Goal: Transaction & Acquisition: Purchase product/service

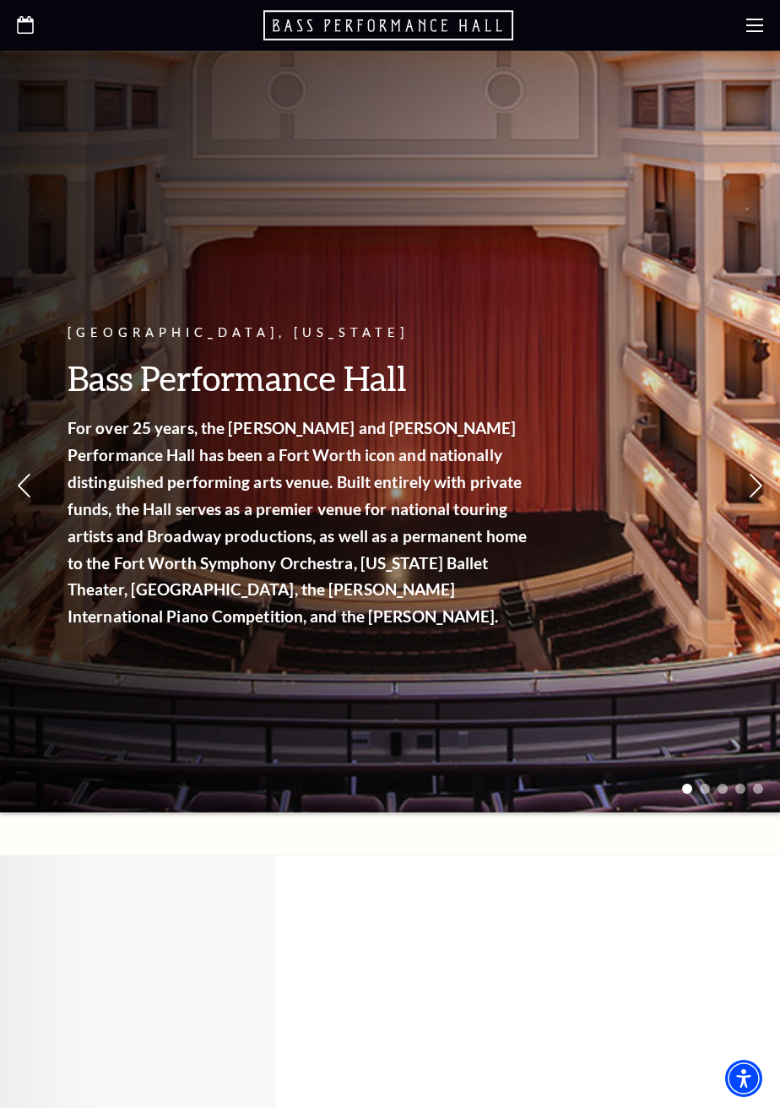
click at [748, 28] on icon at bounding box center [754, 25] width 17 height 17
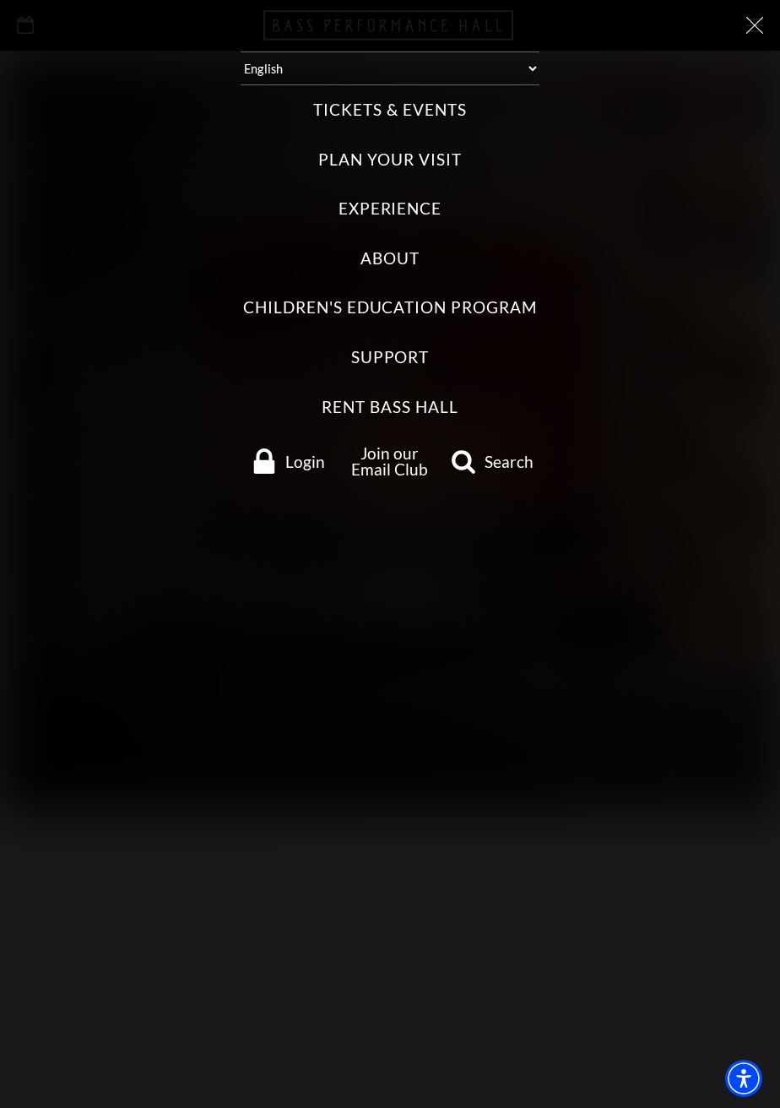
click at [438, 115] on label "Tickets & Events" at bounding box center [389, 110] width 153 height 23
click at [0, 0] on Events "Tickets & Events" at bounding box center [0, 0] width 0 height 0
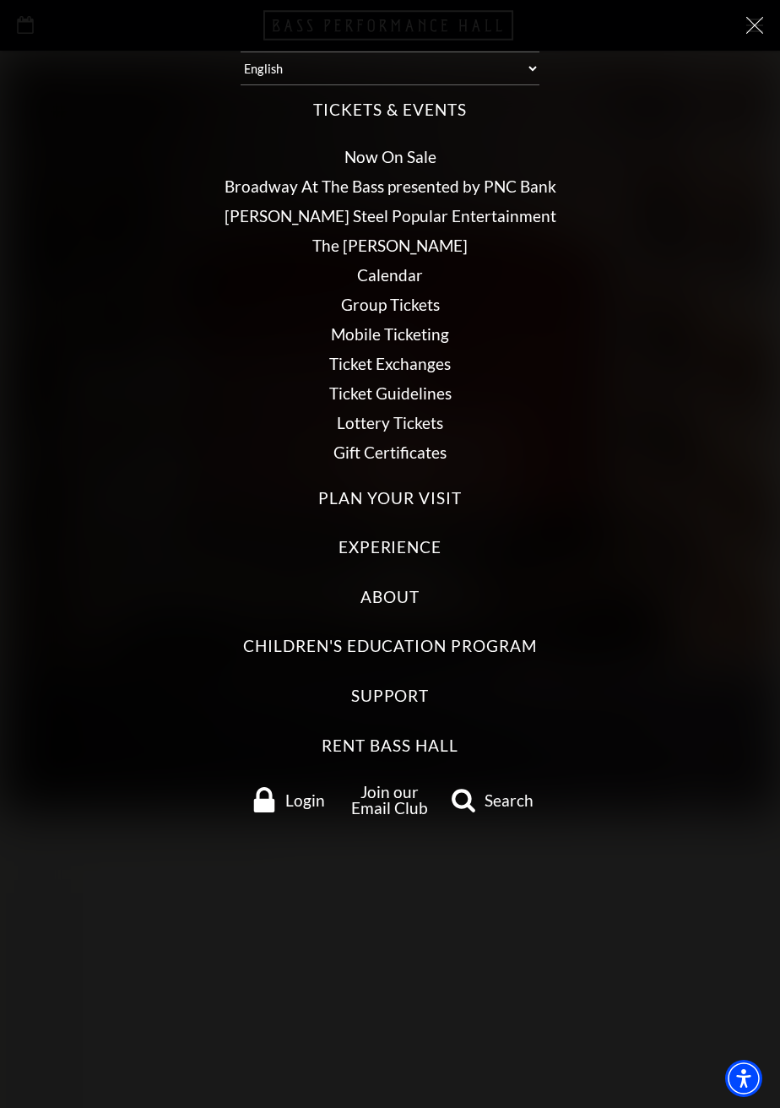
click at [404, 277] on link "Calendar" at bounding box center [390, 274] width 66 height 19
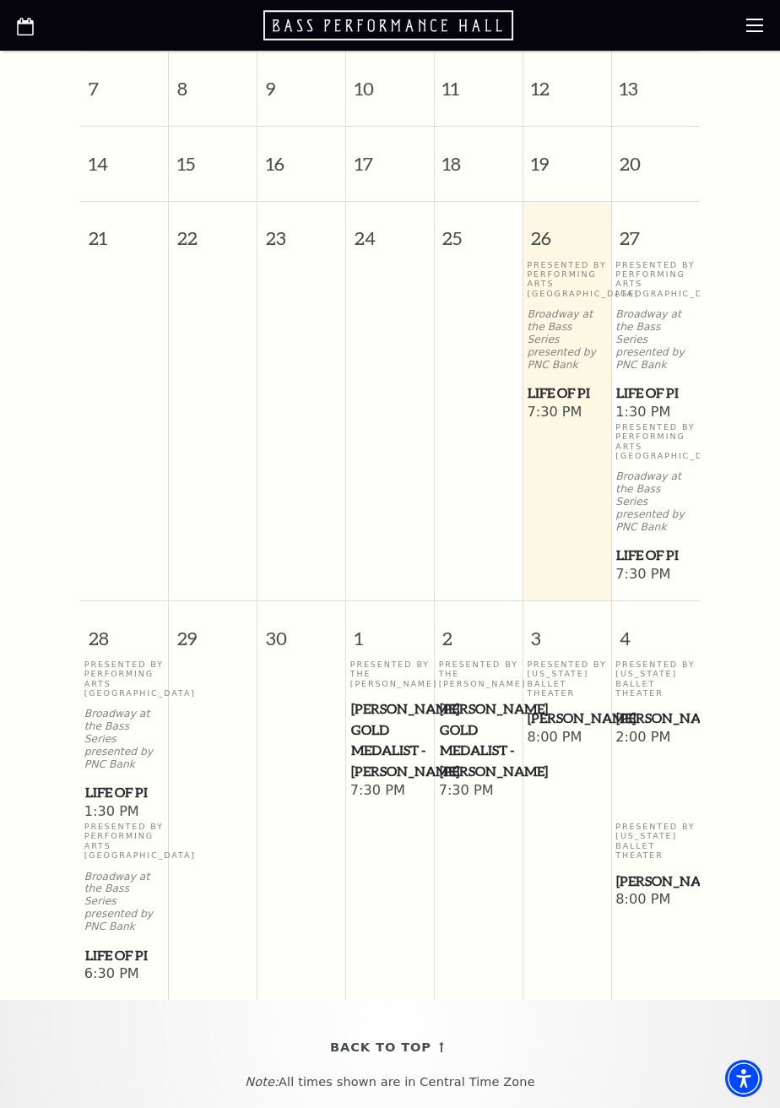
scroll to position [679, 0]
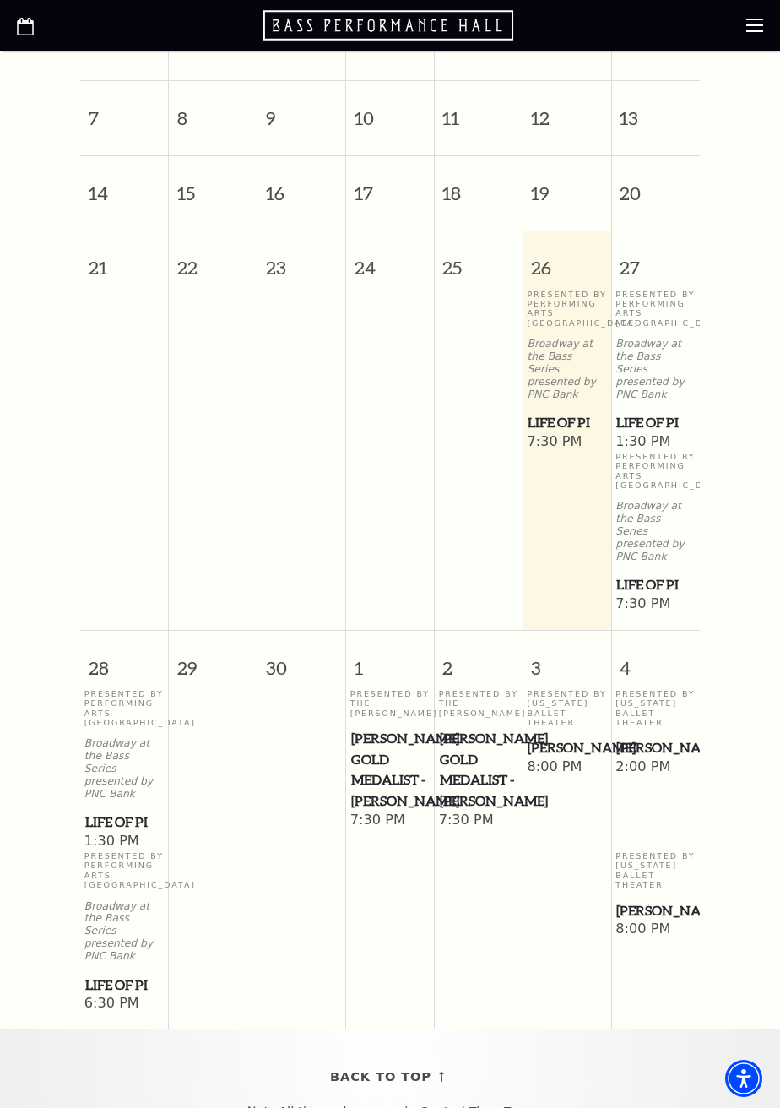
click at [582, 413] on span "Life of Pi" at bounding box center [567, 422] width 78 height 21
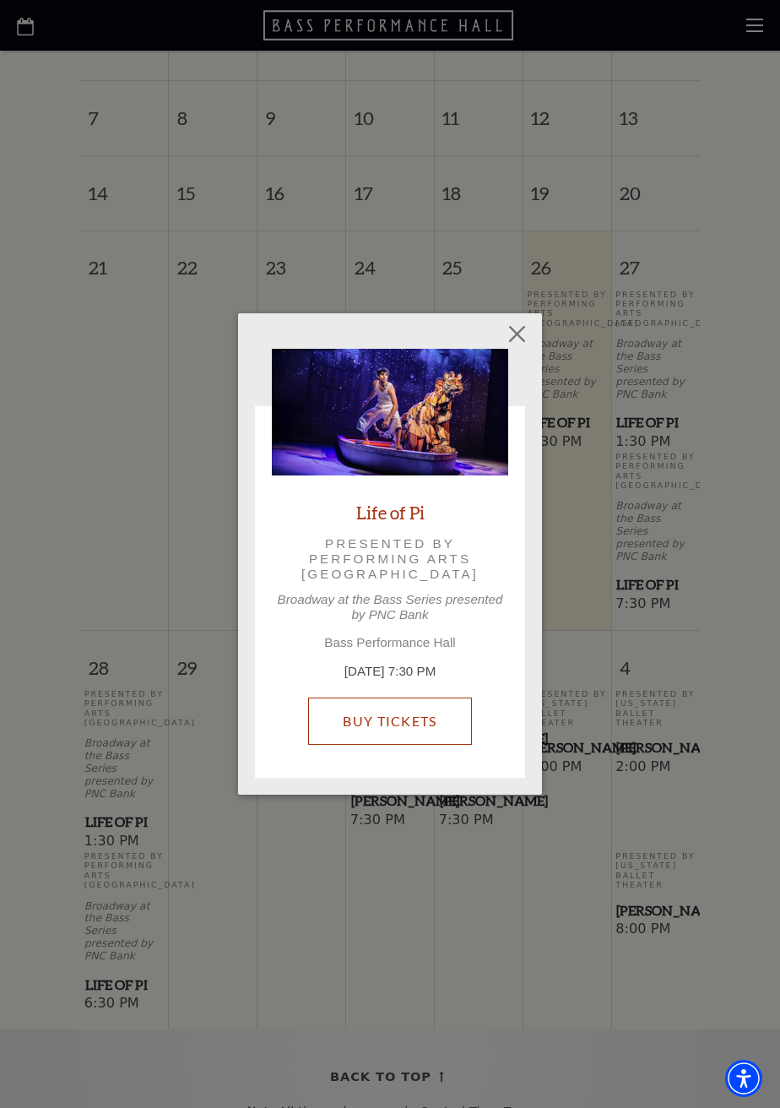
click at [419, 745] on link "Buy Tickets" at bounding box center [389, 720] width 163 height 47
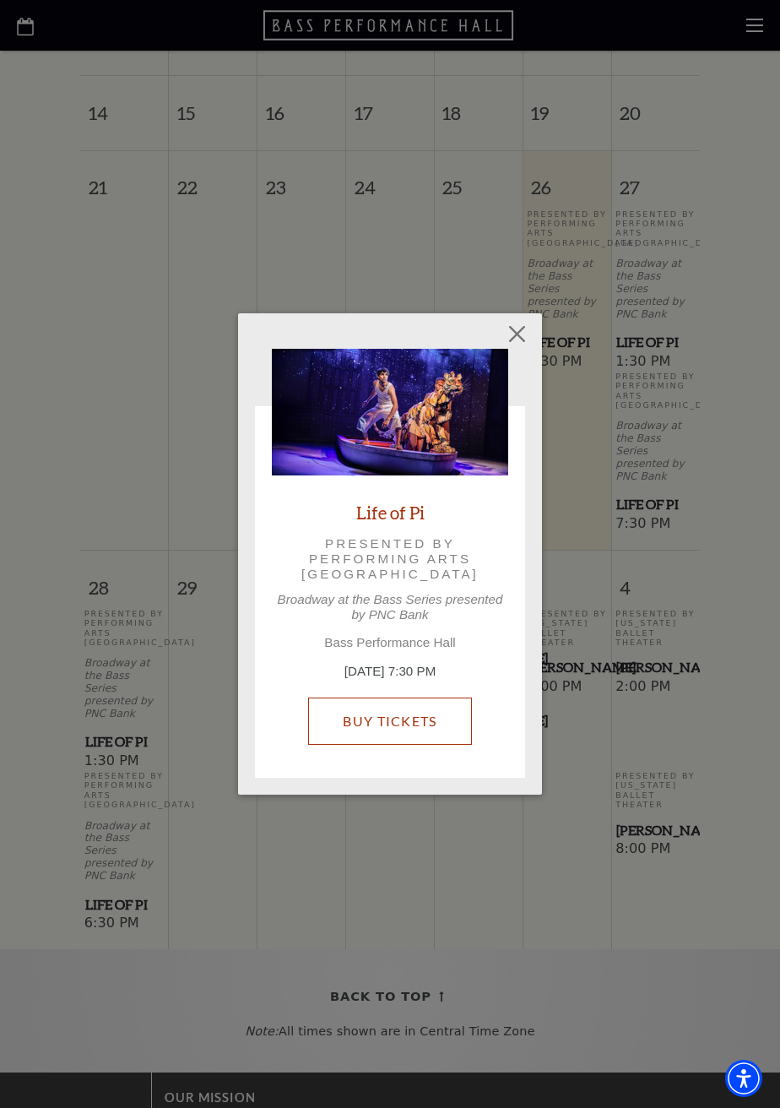
scroll to position [760, 0]
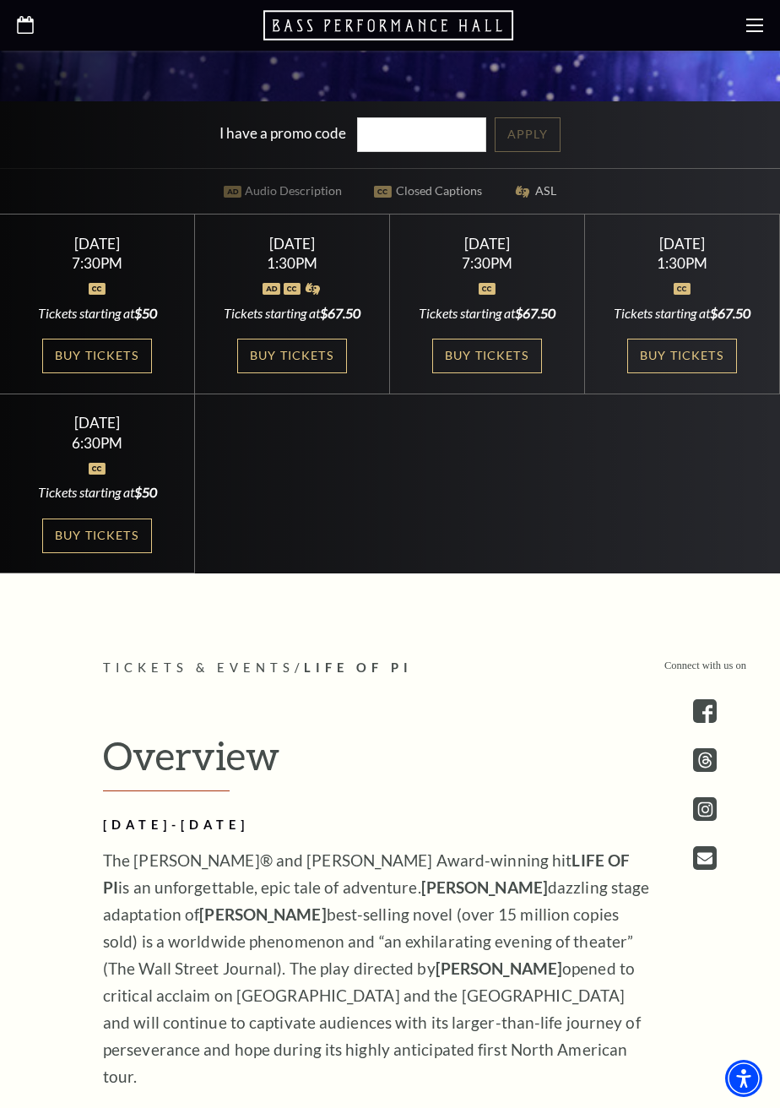
scroll to position [836, 0]
click at [126, 373] on link "Buy Tickets" at bounding box center [97, 356] width 110 height 35
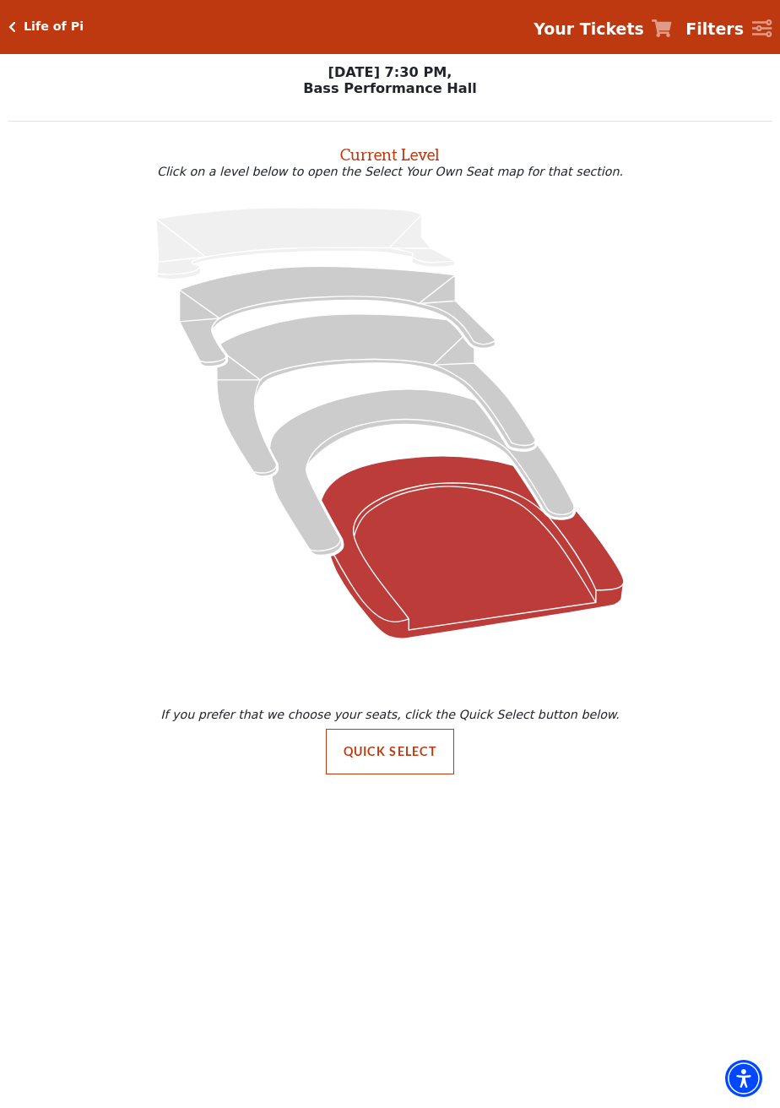
click at [474, 545] on icon "Orchestra / Parterre Circle - Seats Available: 49" at bounding box center [473, 547] width 302 height 182
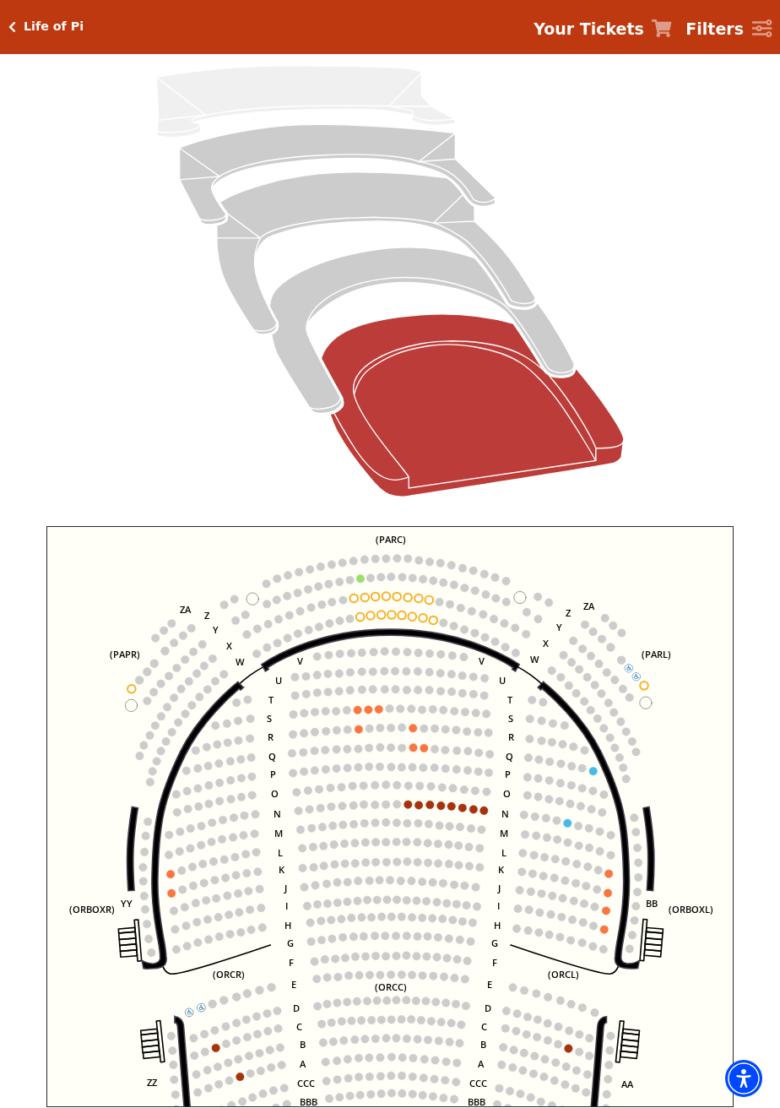
scroll to position [171, 0]
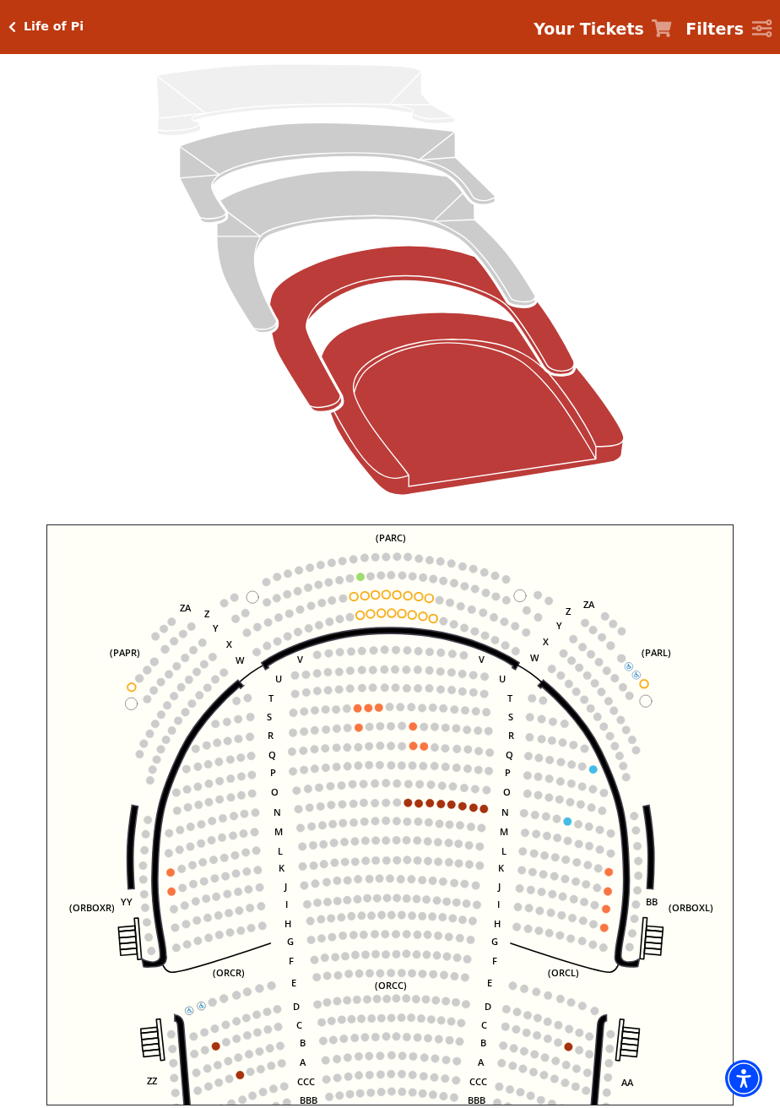
click at [557, 359] on icon "Box Tier - Seats Available: 19" at bounding box center [421, 328] width 305 height 165
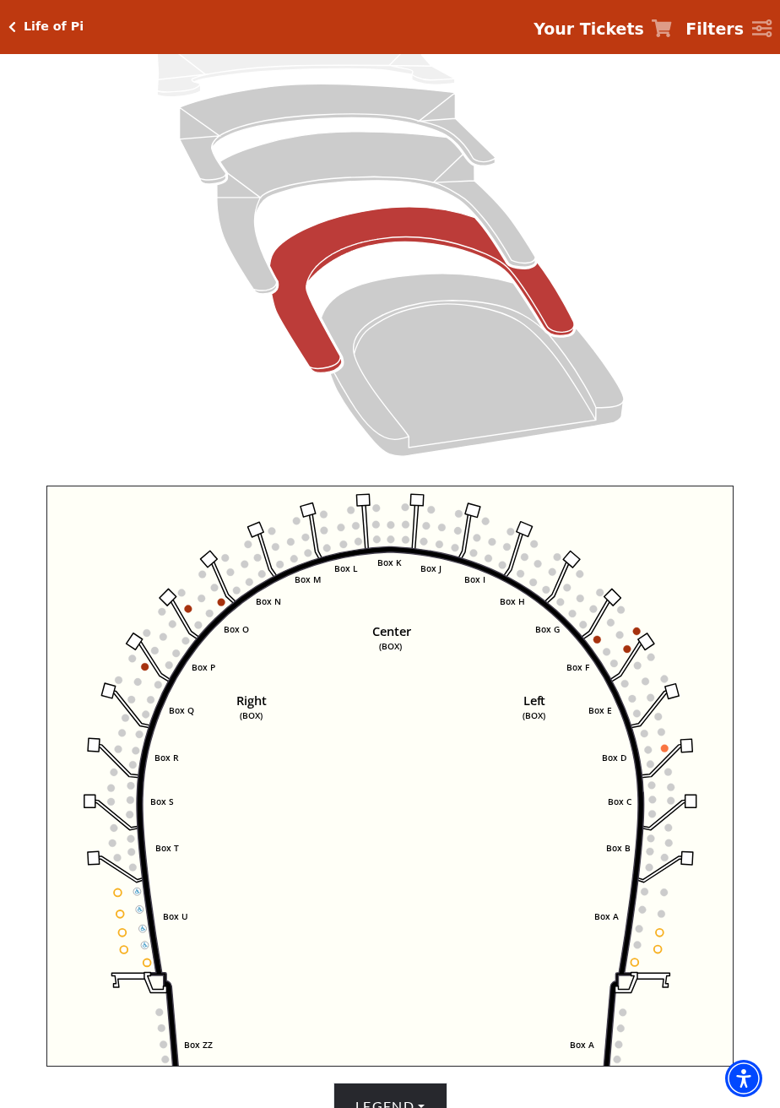
scroll to position [211, 0]
click at [601, 639] on use "Seat Selected" at bounding box center [598, 638] width 8 height 8
click at [599, 637] on circle at bounding box center [598, 639] width 8 height 8
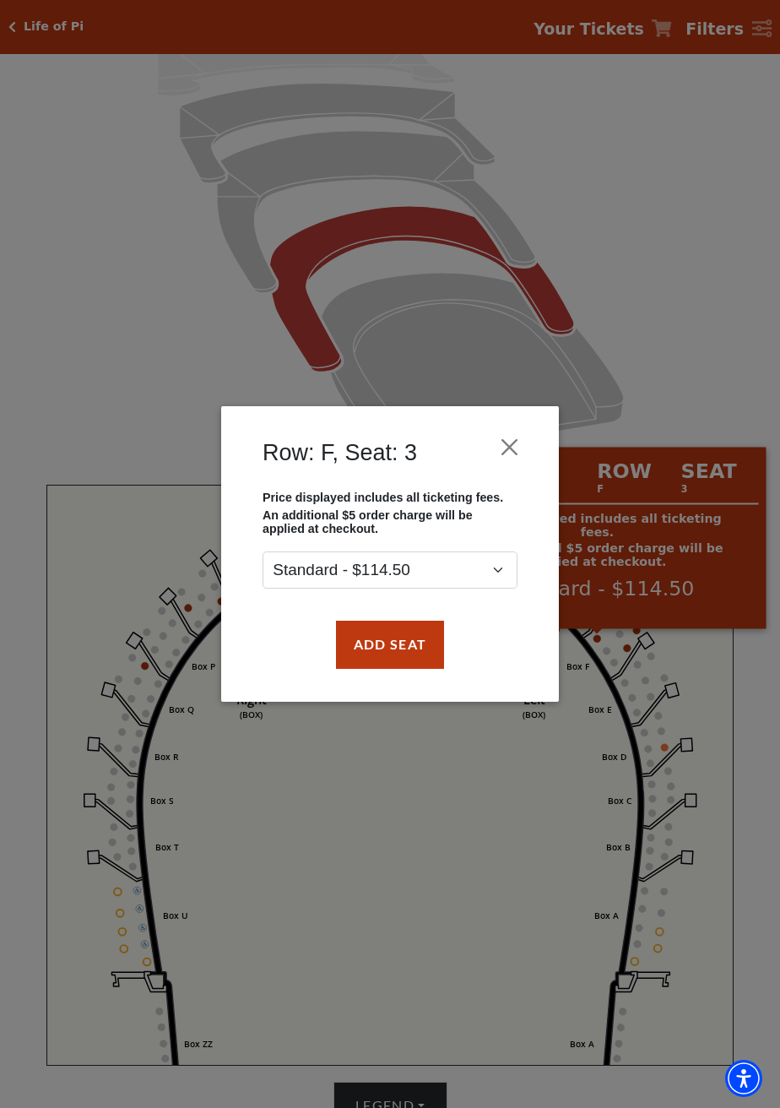
click at [643, 697] on div "Row: F, Seat: 3 Price displayed includes all ticketing fees. An additional $5 o…" at bounding box center [390, 554] width 780 height 1108
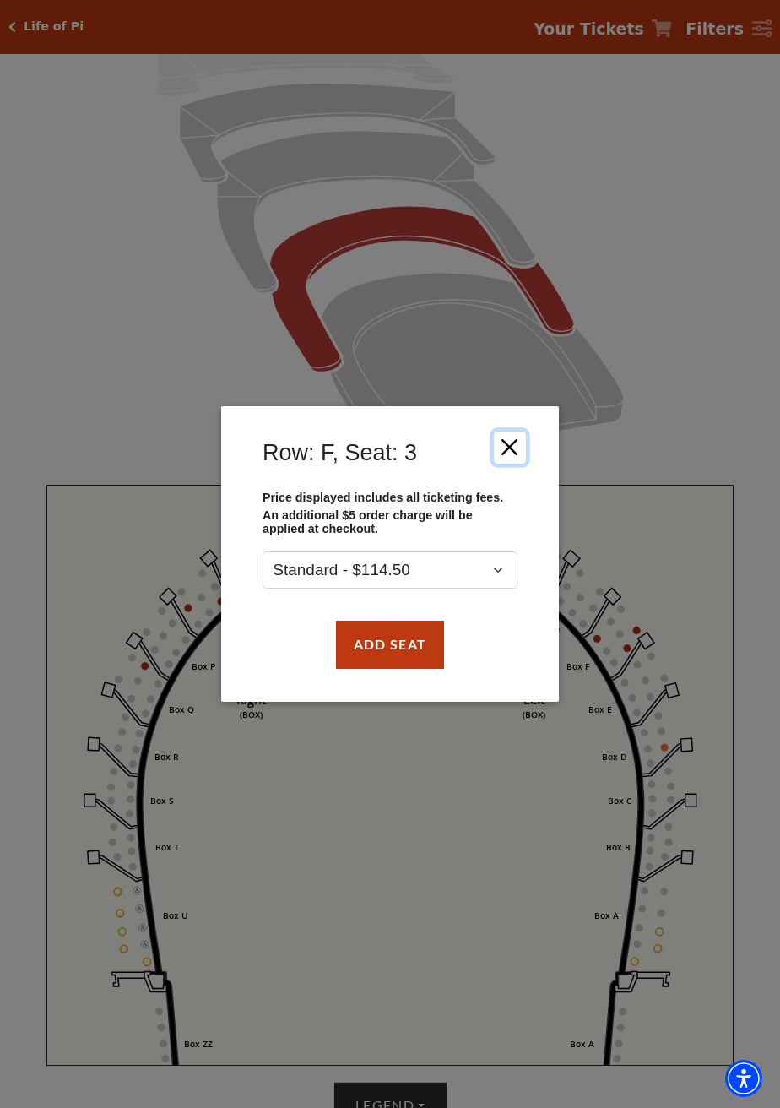
click at [512, 464] on button "Close" at bounding box center [510, 447] width 32 height 32
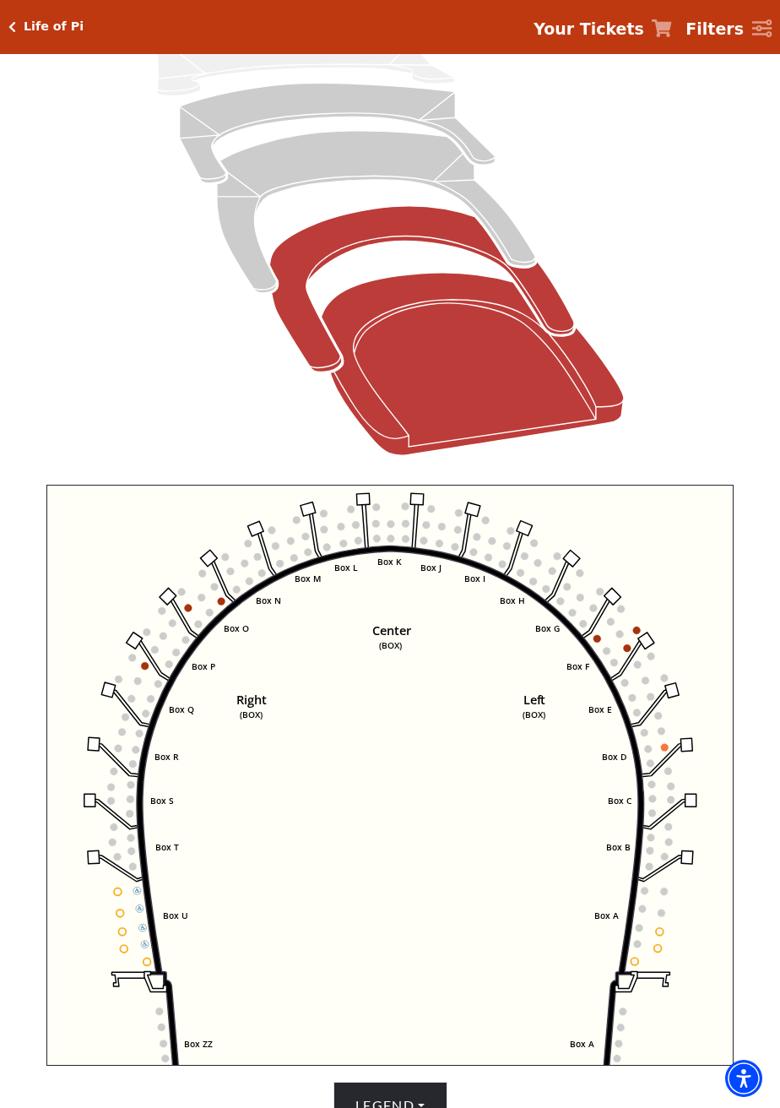
click at [528, 391] on icon "Orchestra / Parterre Circle - Seats Available: 49" at bounding box center [473, 364] width 302 height 182
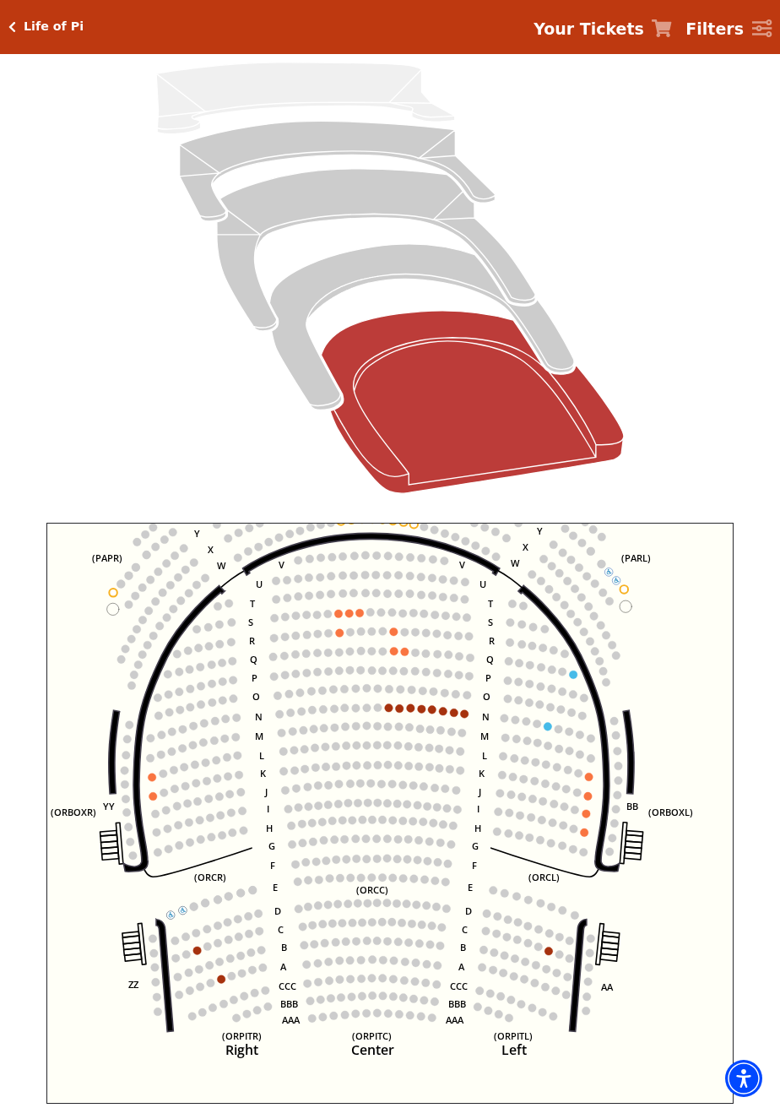
scroll to position [176, 0]
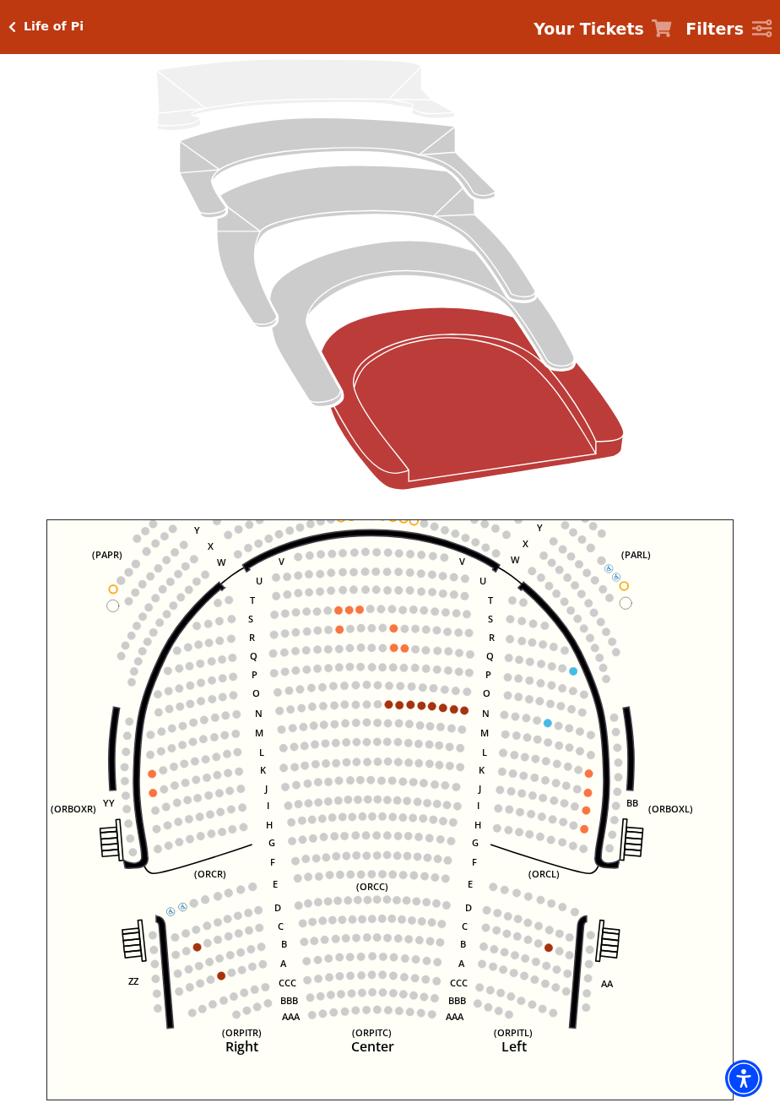
click at [464, 712] on circle at bounding box center [464, 711] width 8 height 8
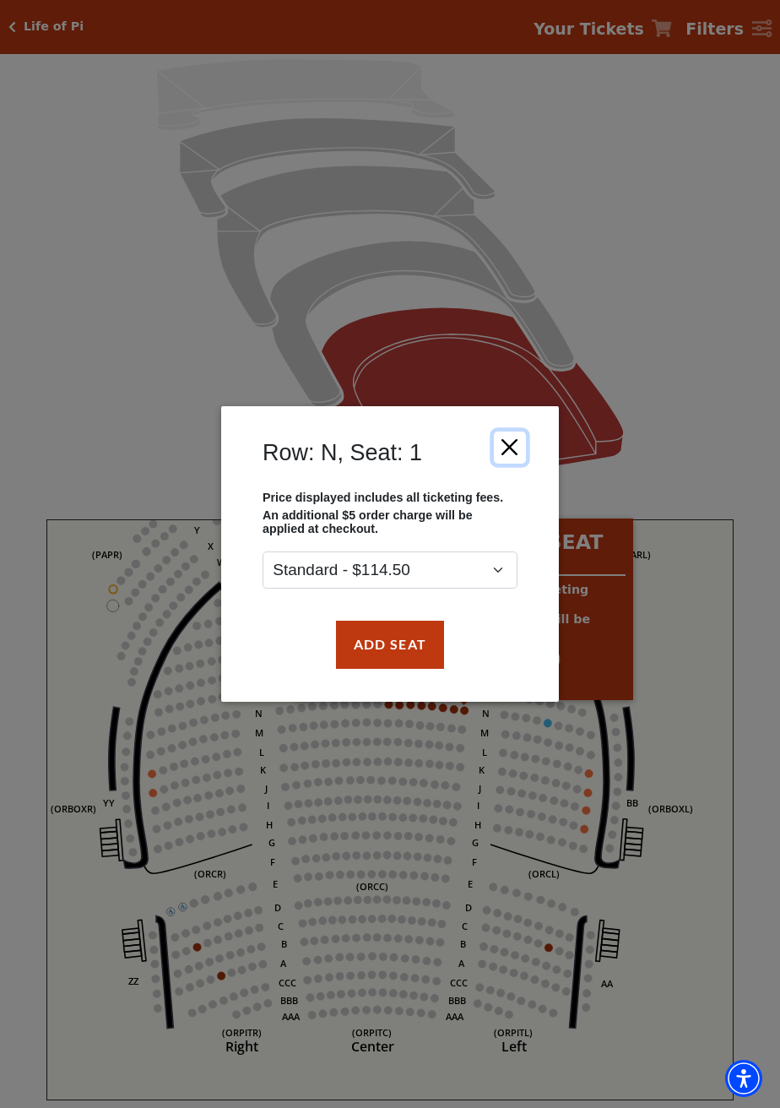
click at [524, 464] on button "Close" at bounding box center [510, 447] width 32 height 32
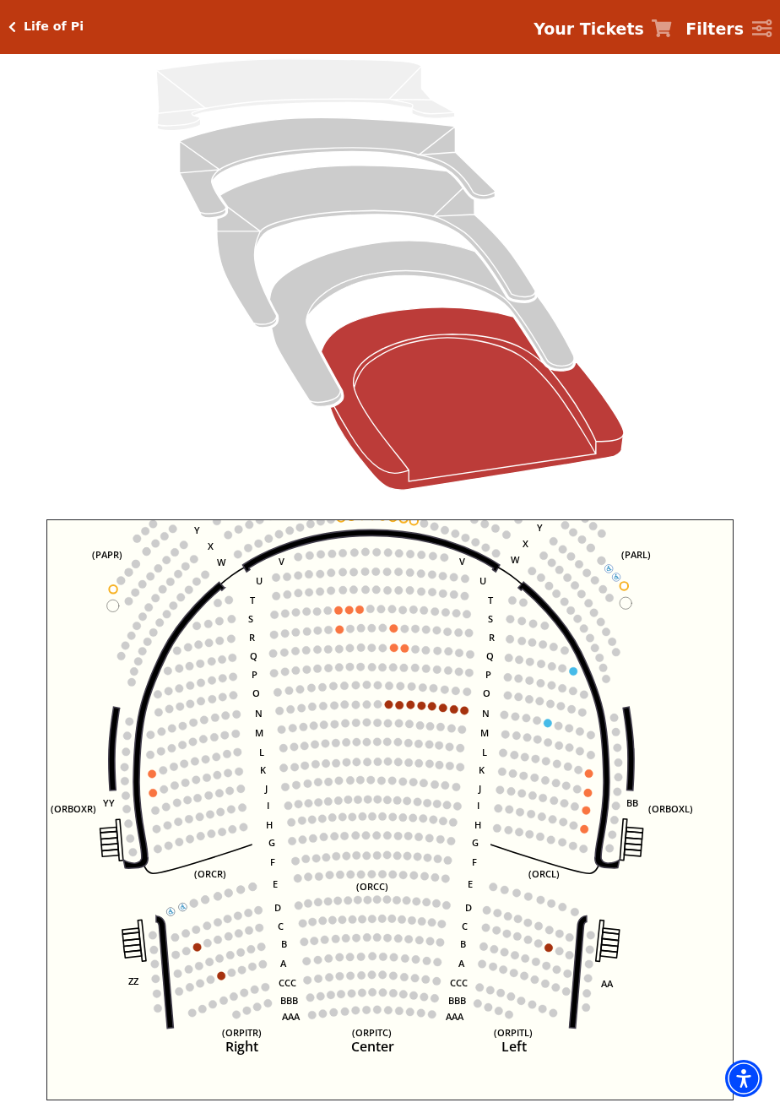
click at [220, 976] on circle at bounding box center [221, 976] width 8 height 8
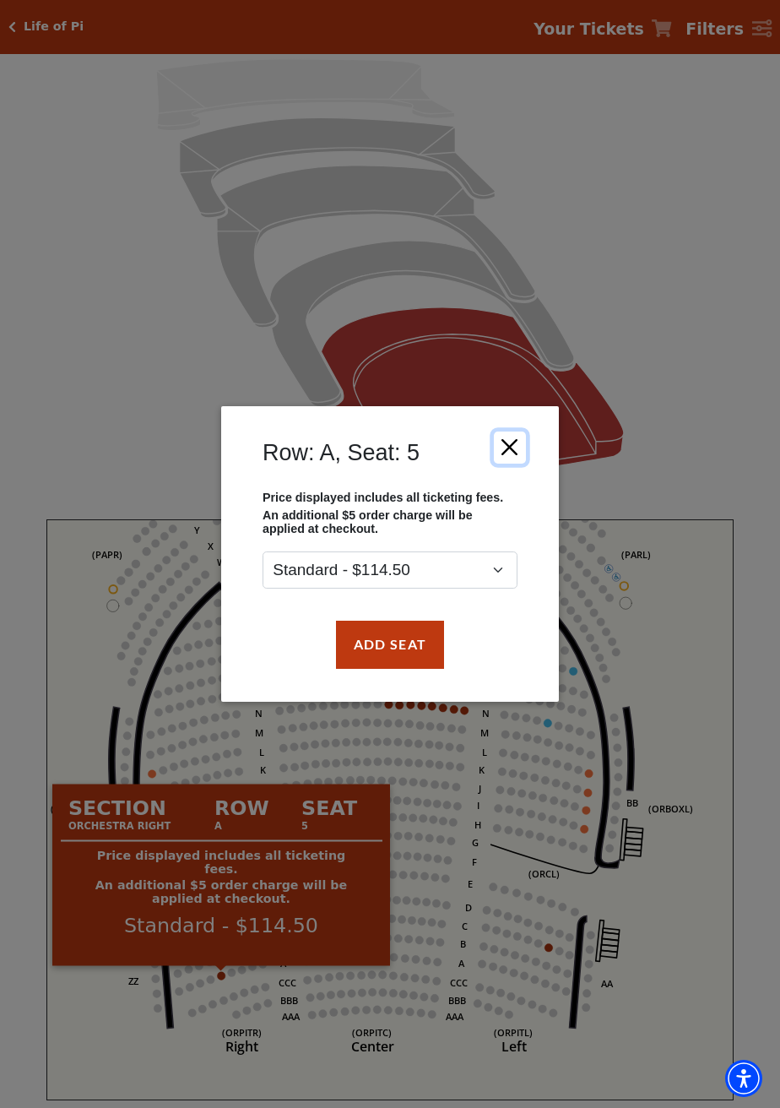
click at [525, 464] on button "Close" at bounding box center [510, 447] width 32 height 32
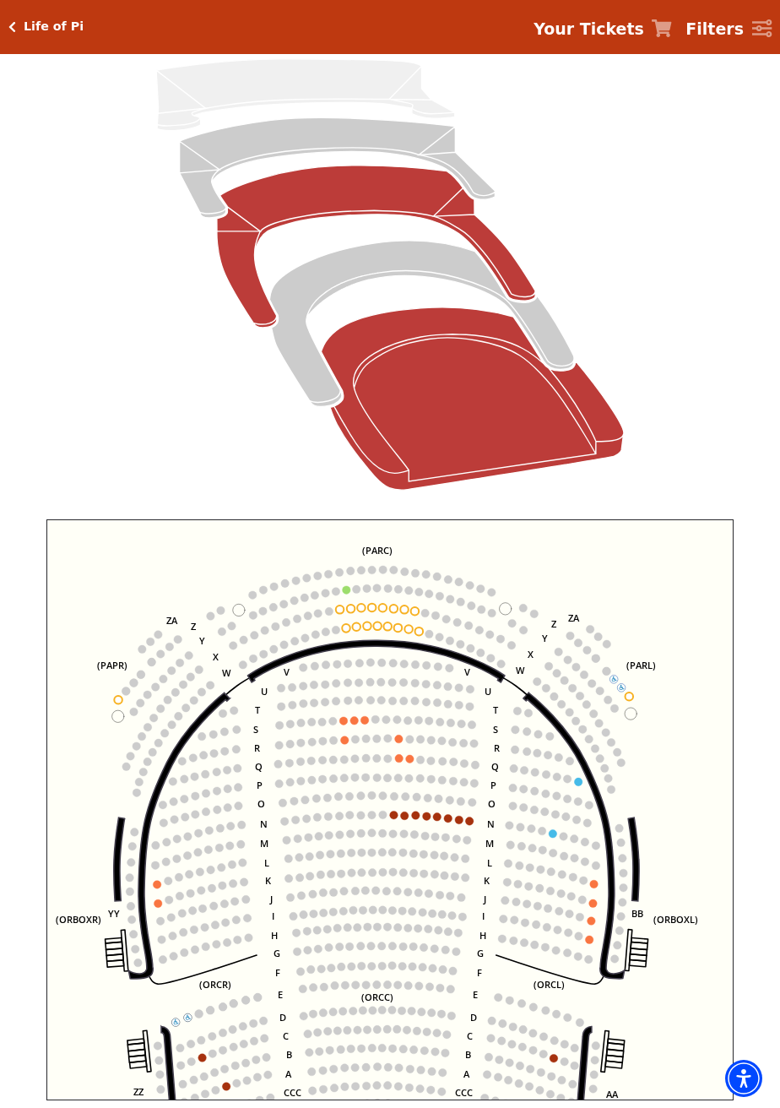
click at [501, 276] on icon "Mezzanine - Seats Available: 59" at bounding box center [376, 246] width 318 height 162
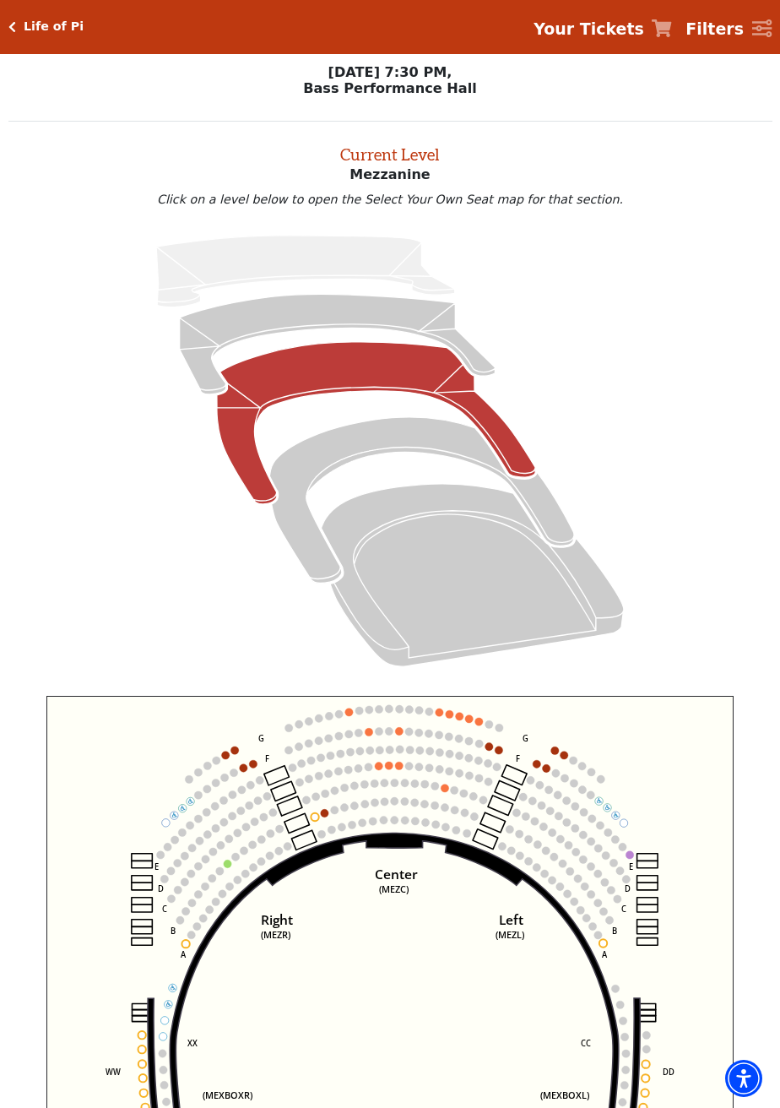
scroll to position [64, 0]
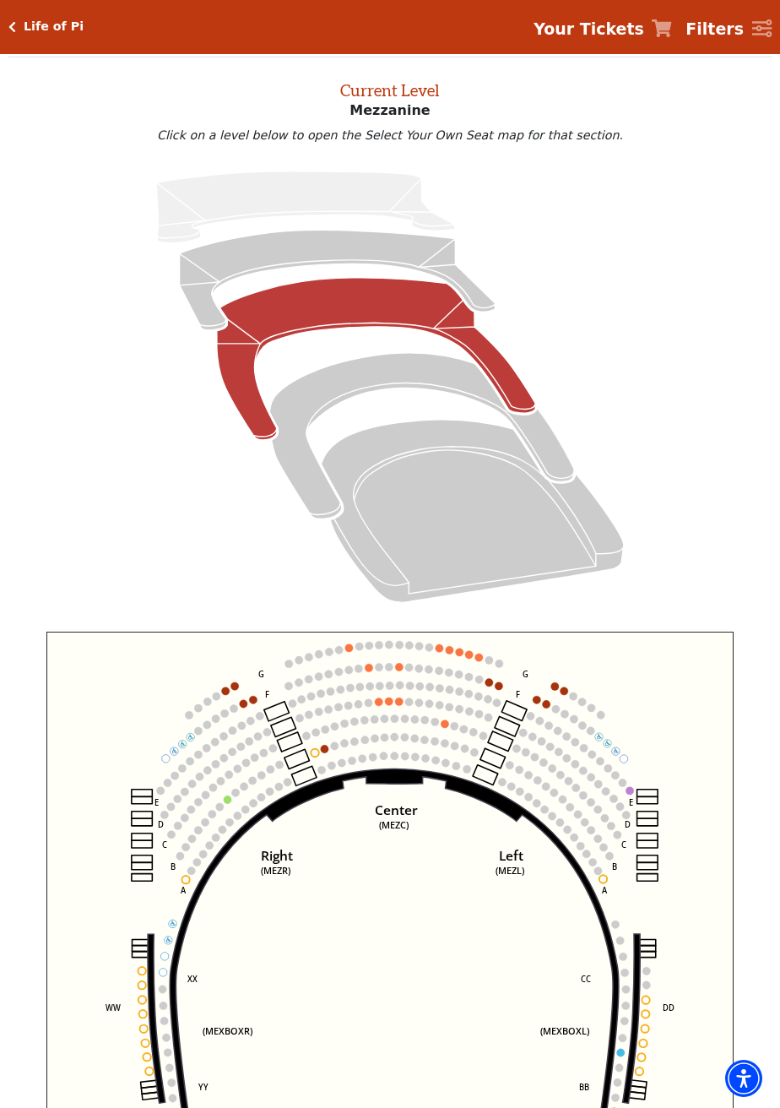
click at [314, 753] on circle at bounding box center [315, 753] width 8 height 8
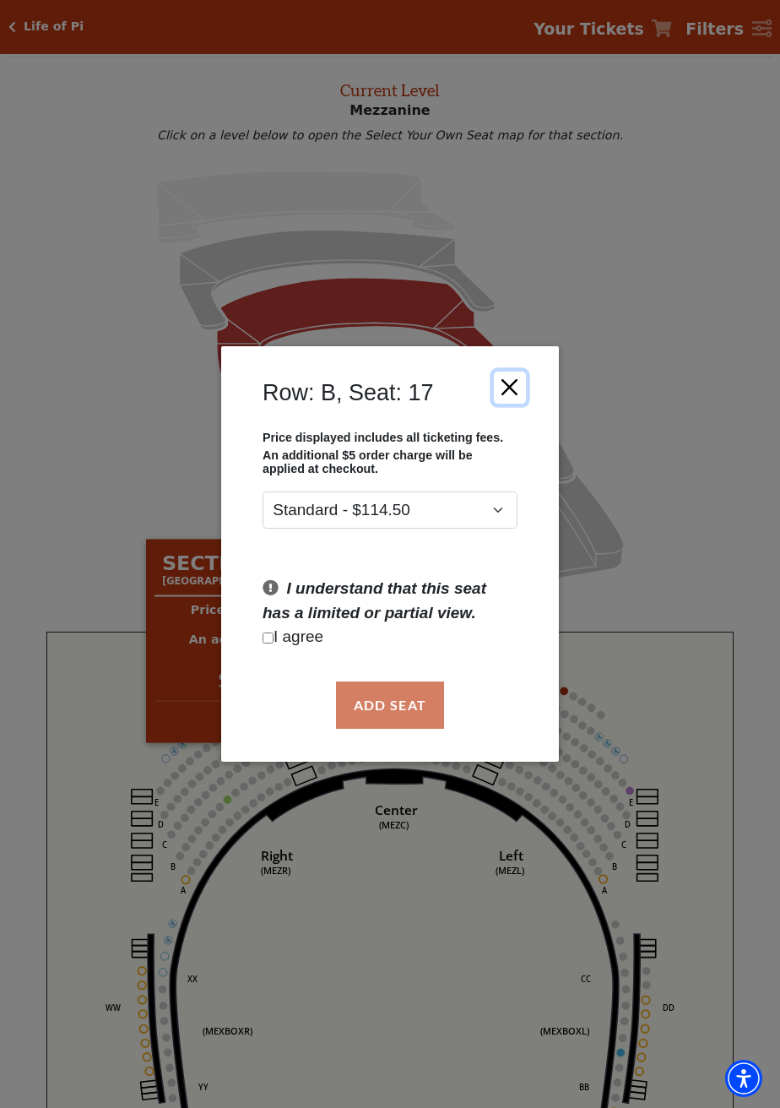
click at [511, 403] on button "Close" at bounding box center [510, 387] width 32 height 32
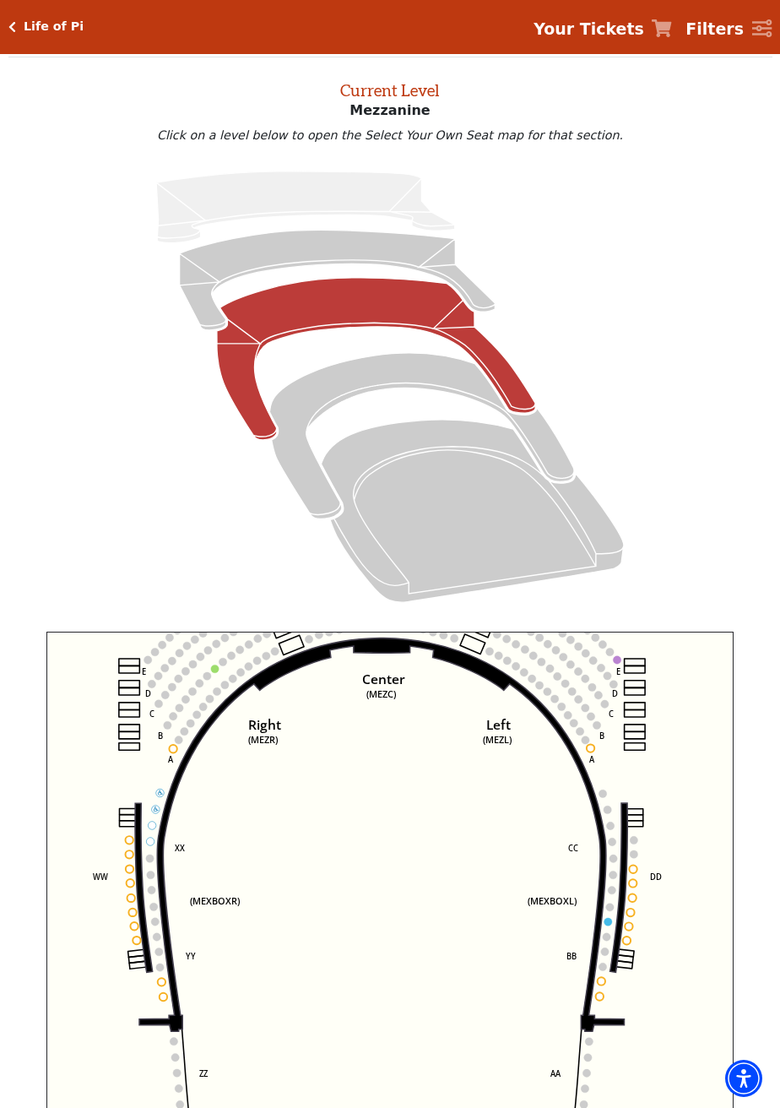
click at [610, 921] on circle at bounding box center [609, 922] width 8 height 8
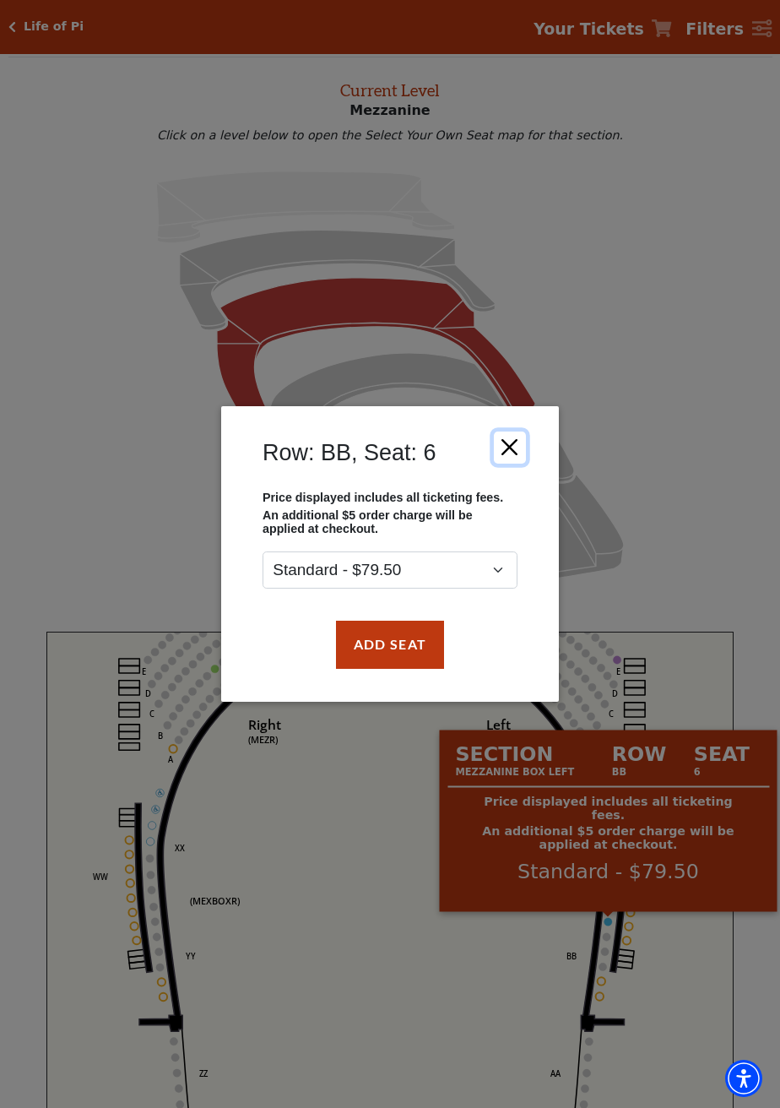
click at [520, 464] on button "Close" at bounding box center [510, 447] width 32 height 32
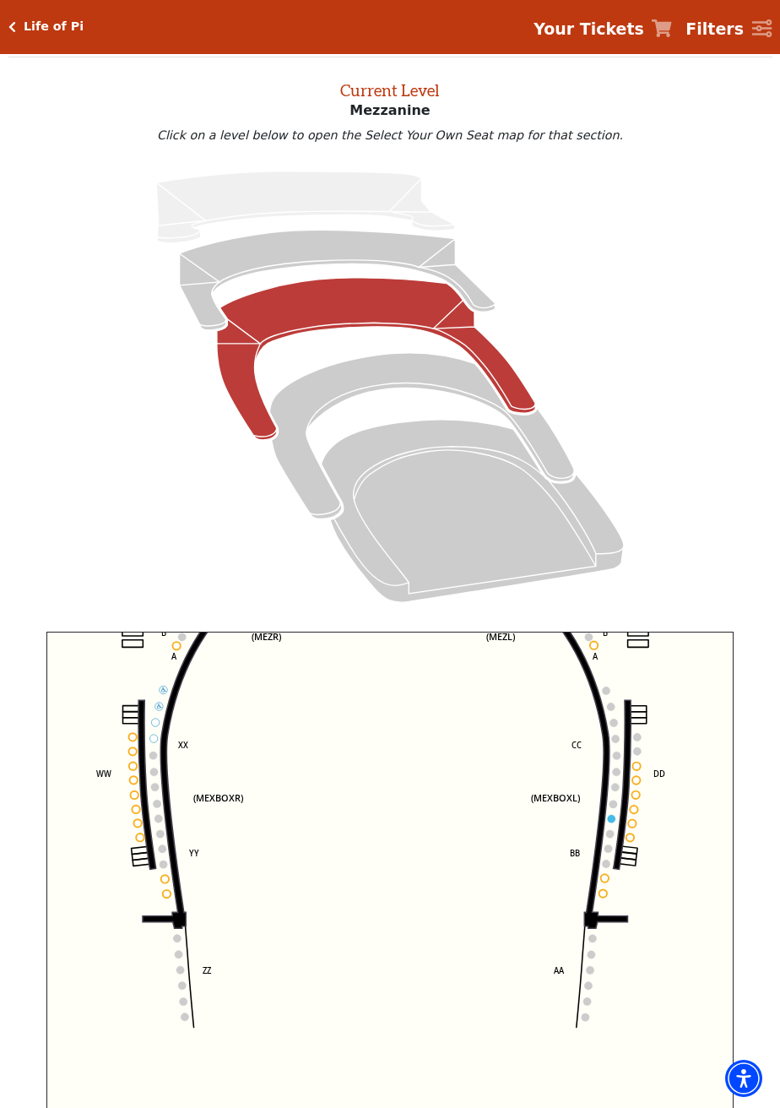
click at [600, 890] on icon "Center (MEZC) Right (MEZR) Left (MEZL) (MEXBOXR) (MEXBOXL) XX WW CC DD YY BB ZZ…" at bounding box center [390, 922] width 688 height 581
click at [602, 895] on circle at bounding box center [603, 893] width 8 height 8
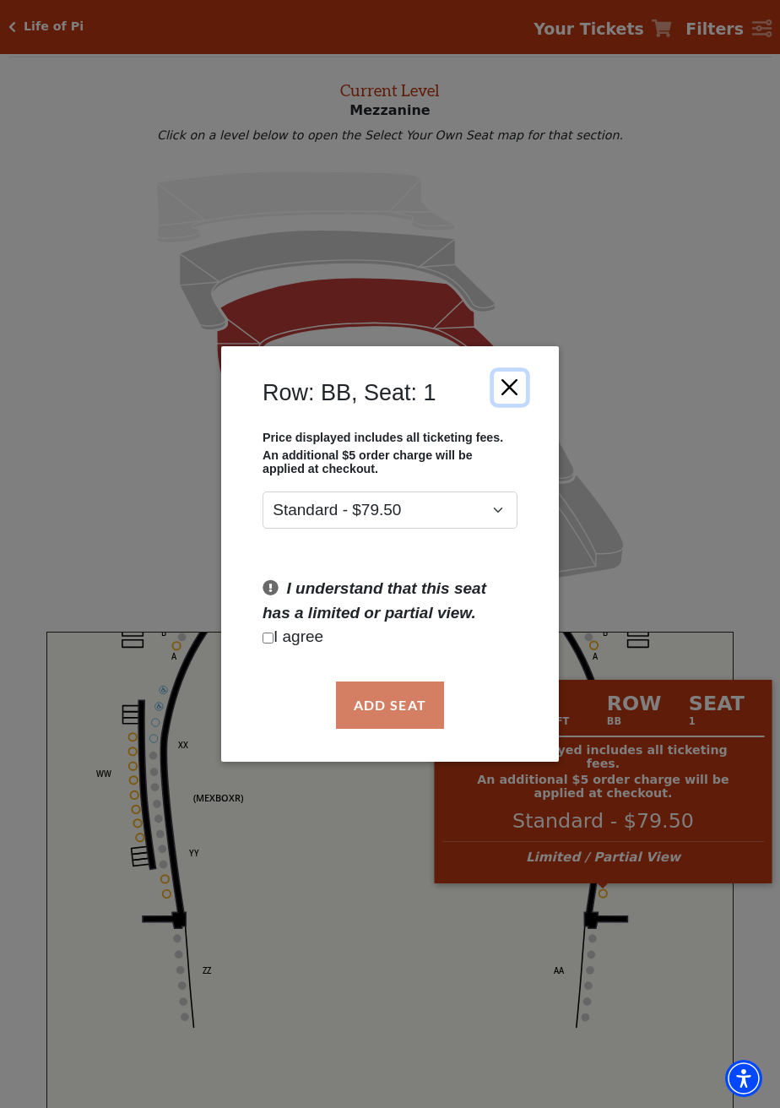
click at [525, 403] on button "Close" at bounding box center [510, 387] width 32 height 32
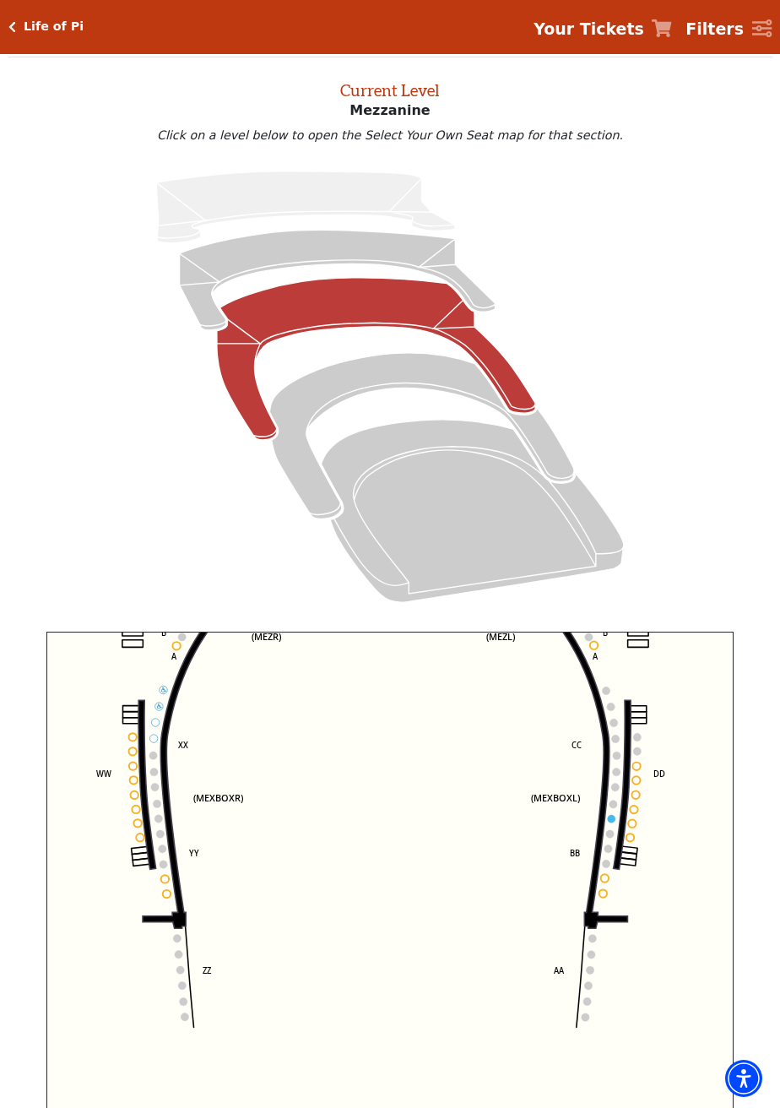
click at [615, 819] on circle at bounding box center [612, 819] width 8 height 8
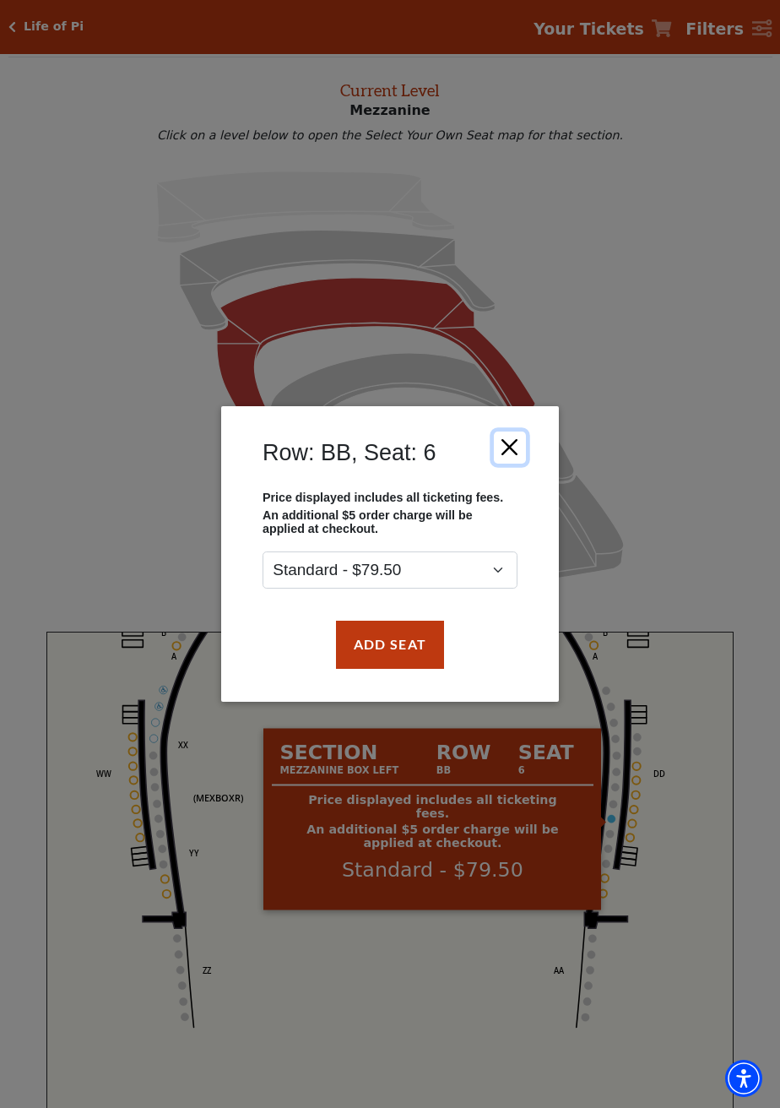
click at [512, 464] on button "Close" at bounding box center [510, 447] width 32 height 32
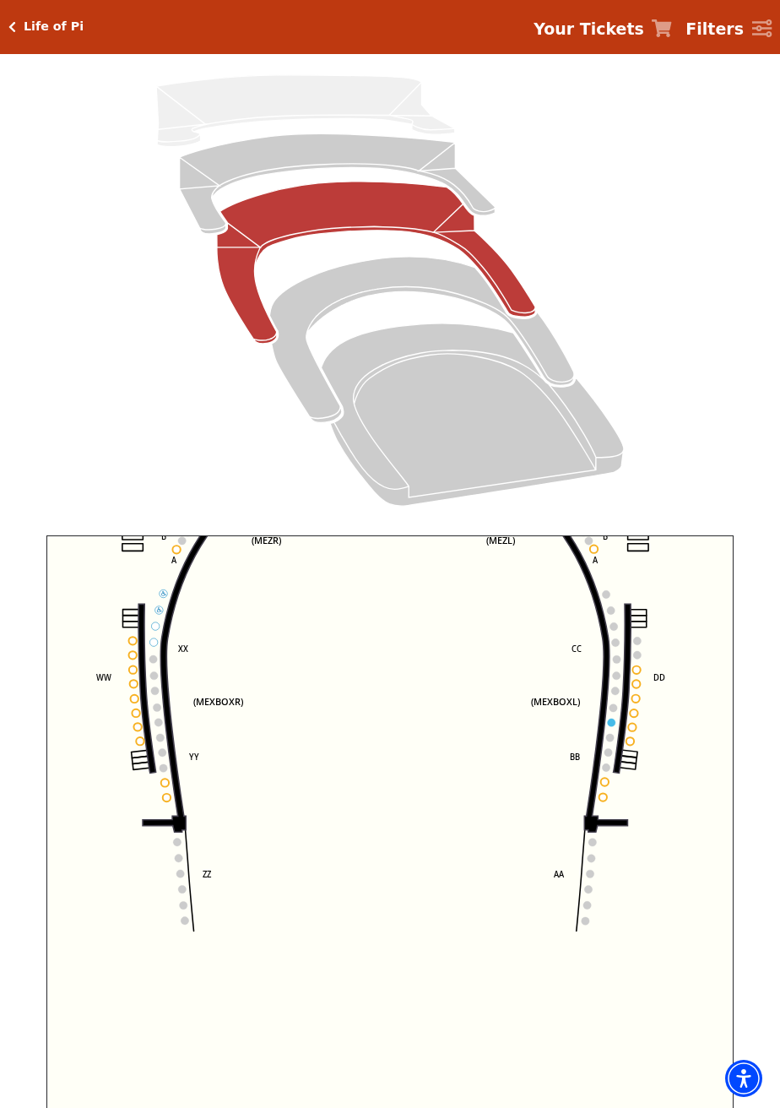
scroll to position [161, 0]
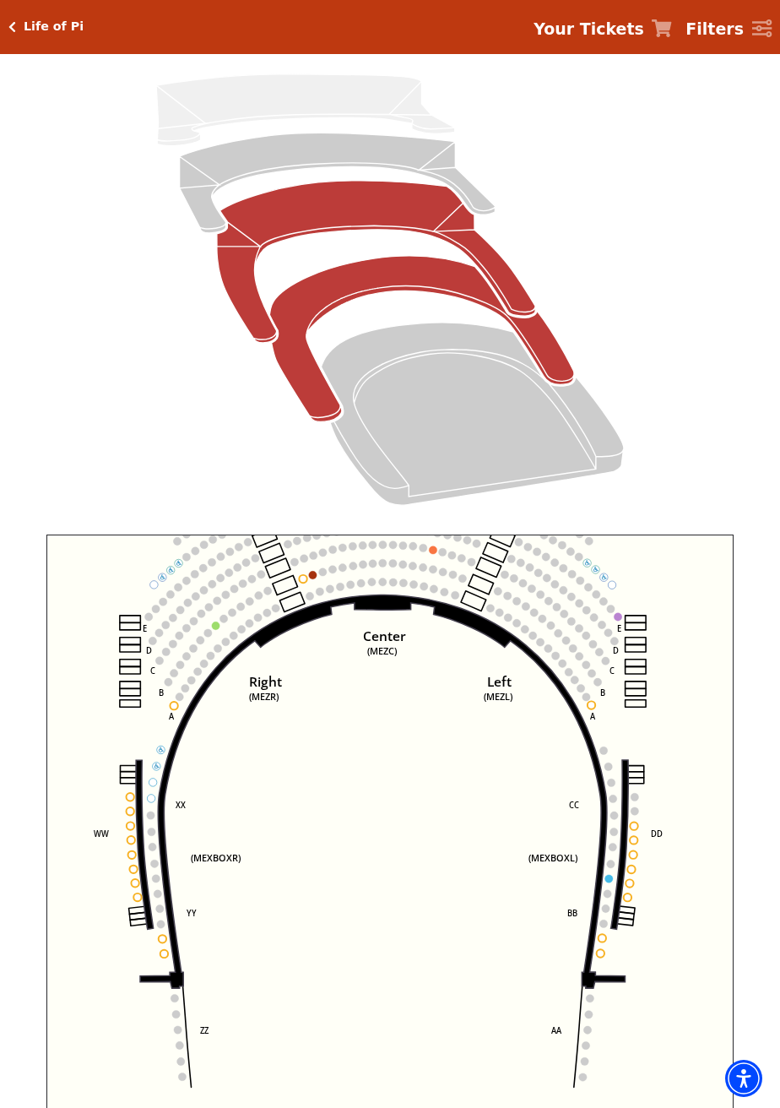
click at [544, 357] on icon "Box Tier - Seats Available: 19" at bounding box center [421, 338] width 305 height 165
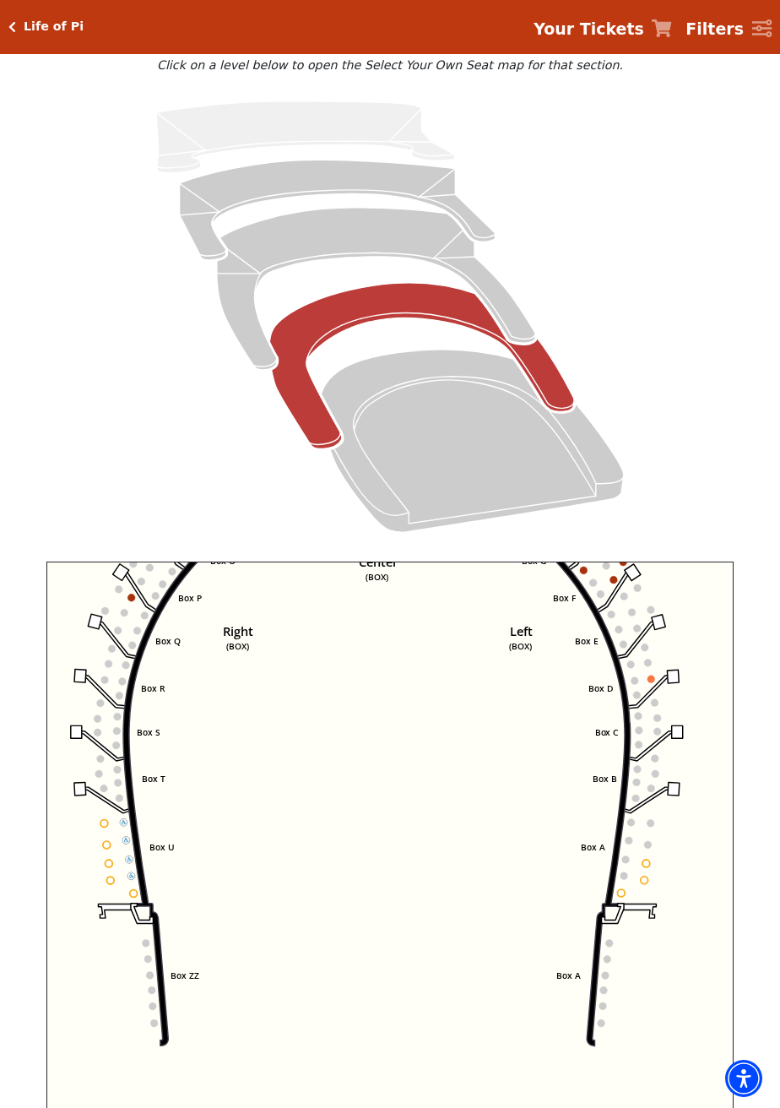
scroll to position [145, 0]
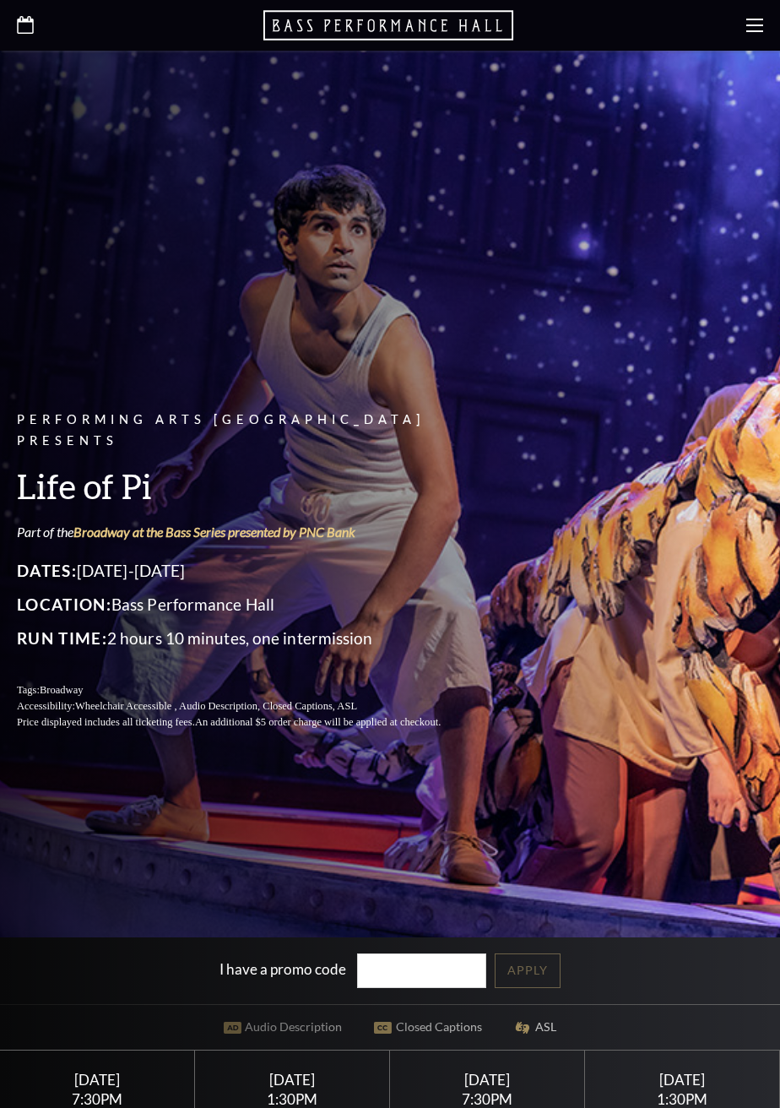
scroll to position [836, 0]
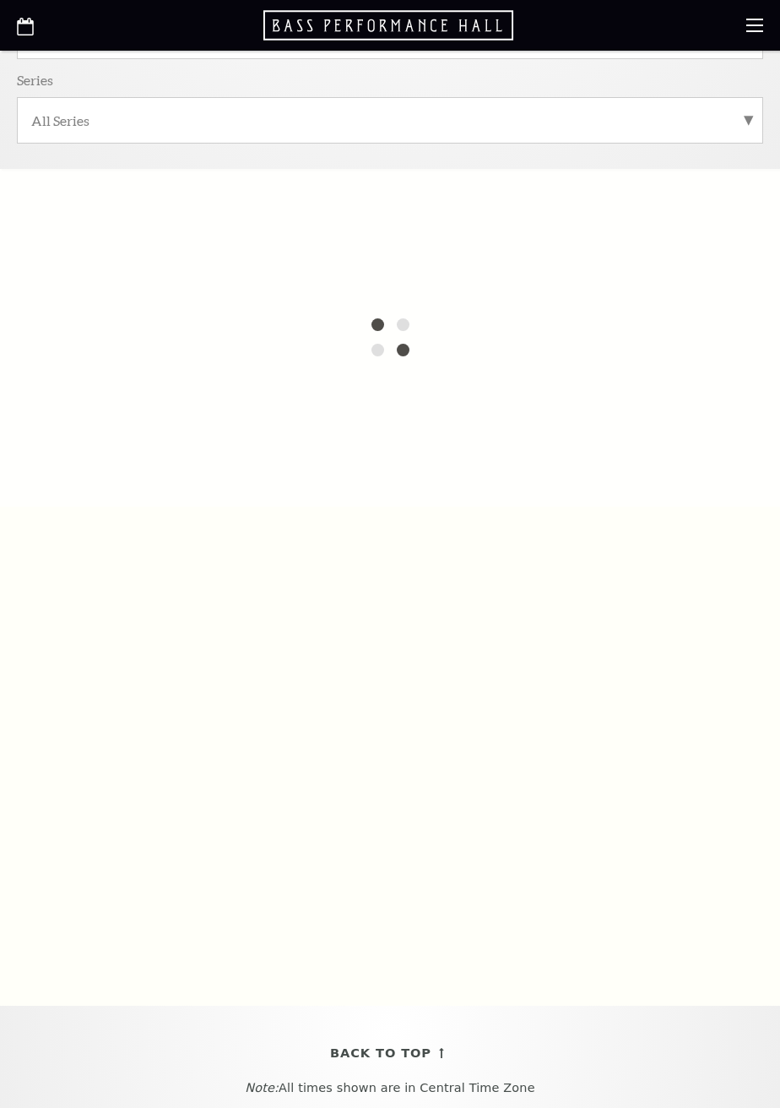
scroll to position [552, 0]
